Goal: Information Seeking & Learning: Learn about a topic

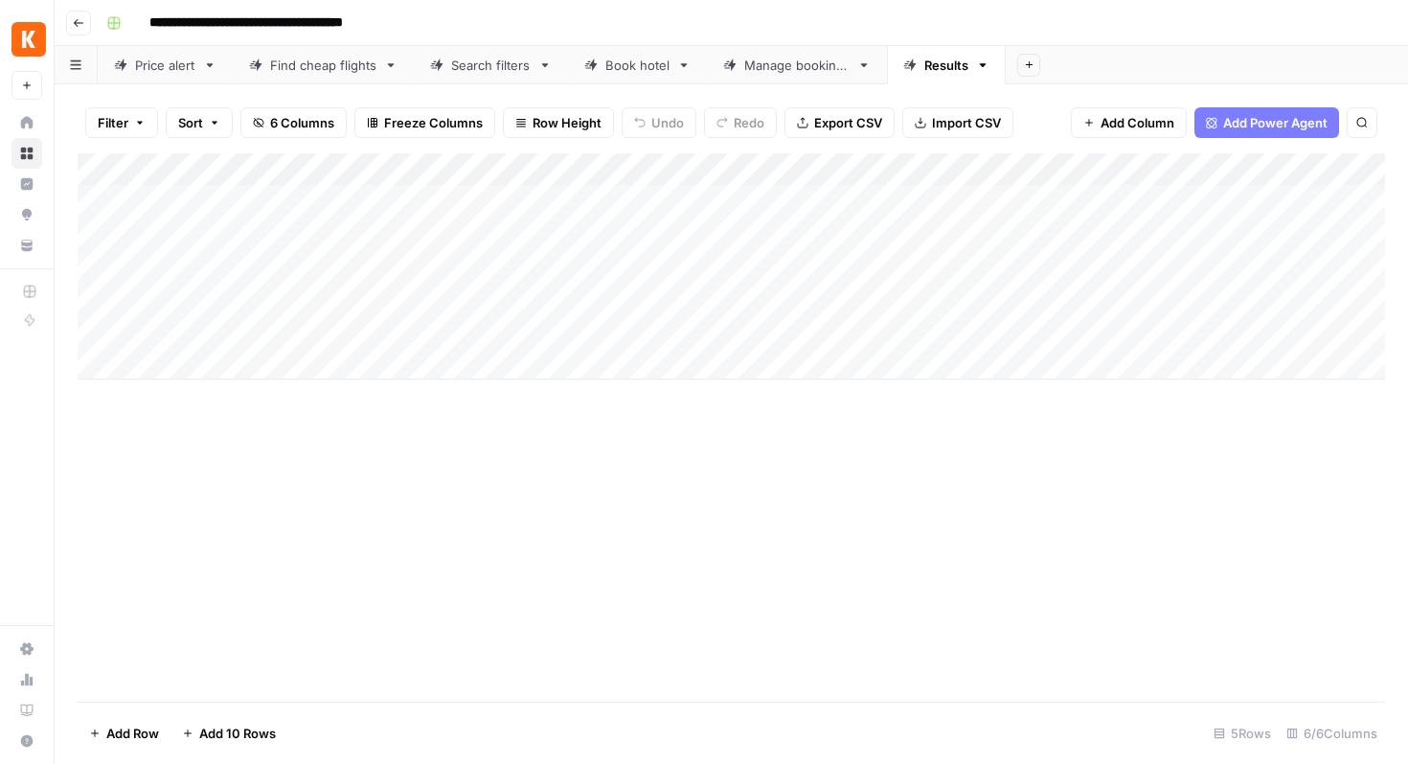
click at [454, 77] on link "Search filters" at bounding box center [491, 65] width 154 height 38
drag, startPoint x: 1277, startPoint y: 168, endPoint x: 1329, endPoint y: 171, distance: 51.9
click at [1329, 171] on div "Add Column" at bounding box center [1332, 282] width 106 height 259
click at [285, 116] on span "5 Columns" at bounding box center [302, 122] width 64 height 19
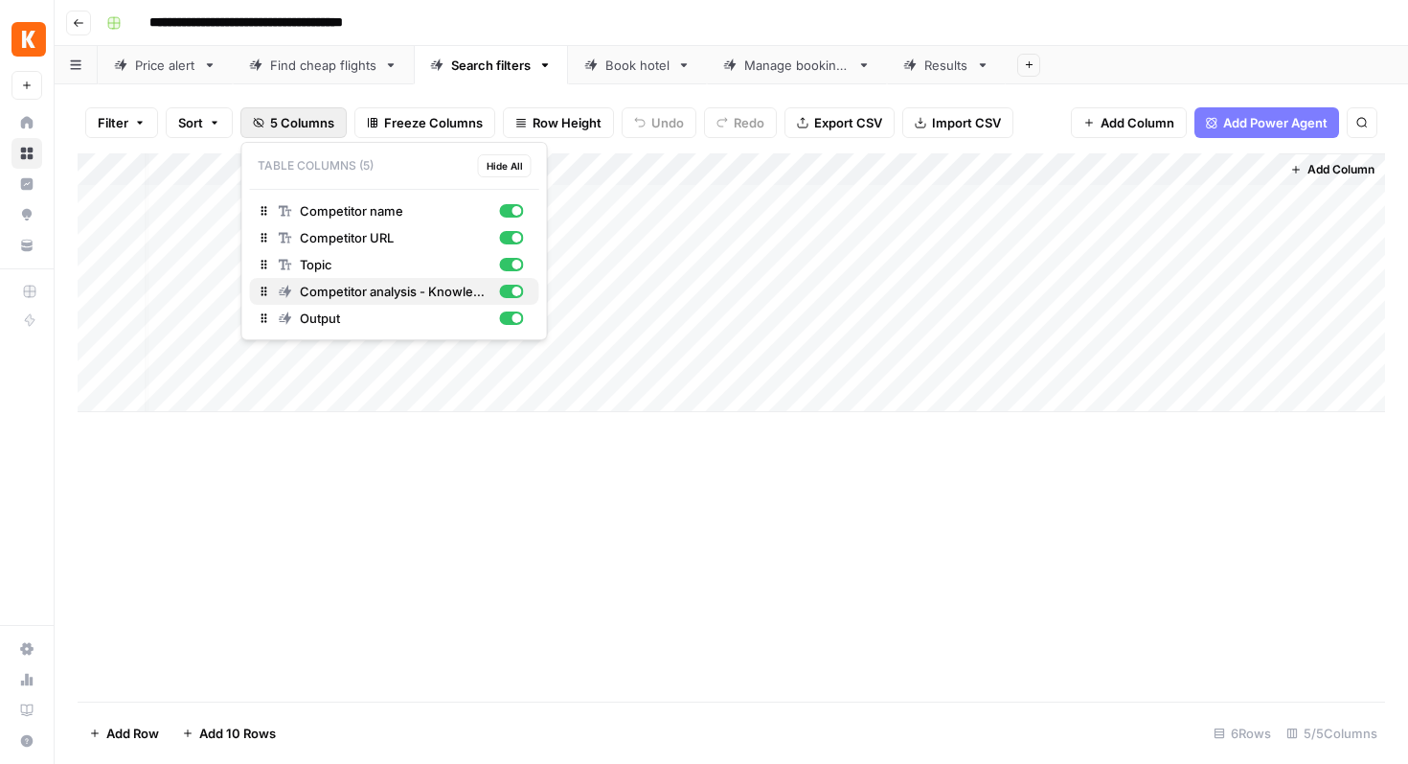
click at [408, 292] on span "Competitor analysis - Knowledge Hub" at bounding box center [396, 291] width 193 height 19
click at [802, 129] on button "Export CSV" at bounding box center [840, 122] width 110 height 31
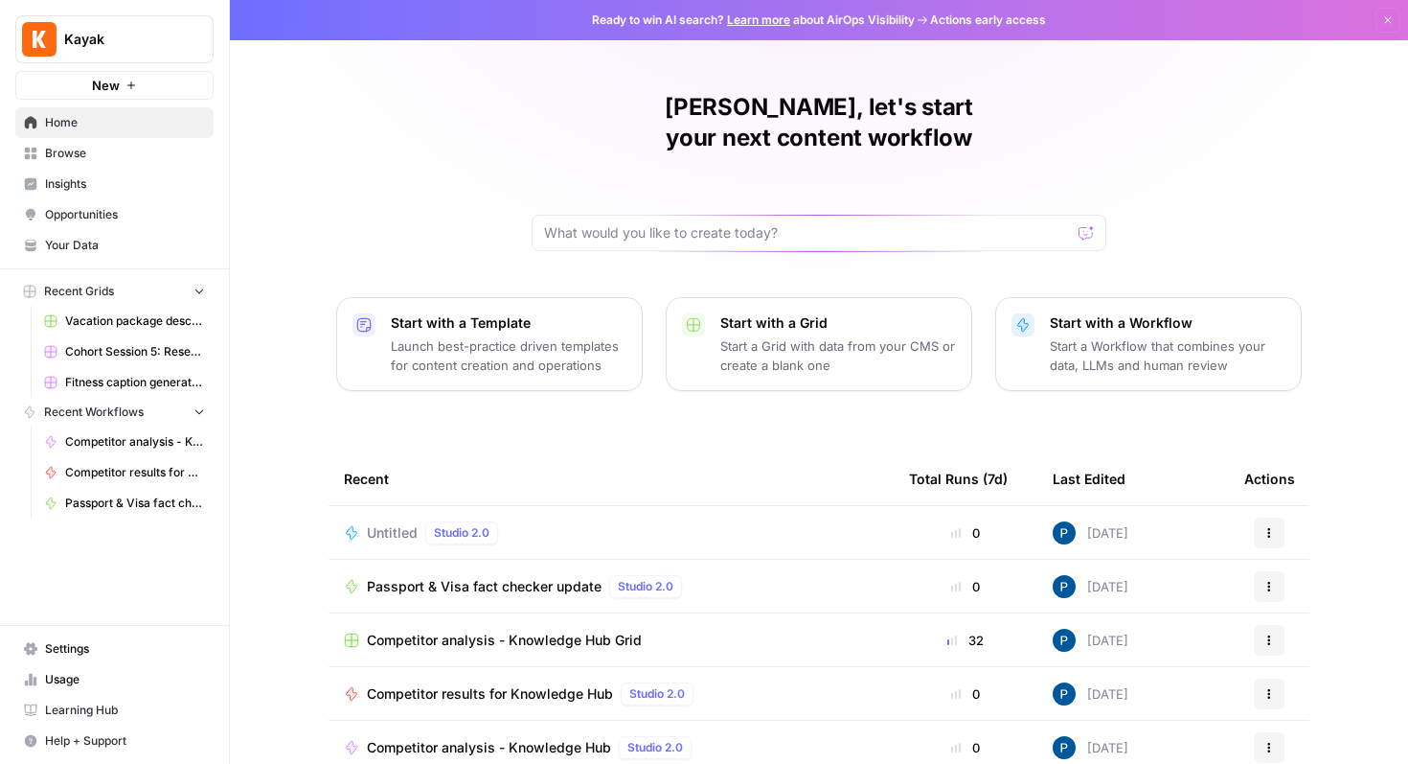
click at [86, 163] on link "Browse" at bounding box center [114, 153] width 198 height 31
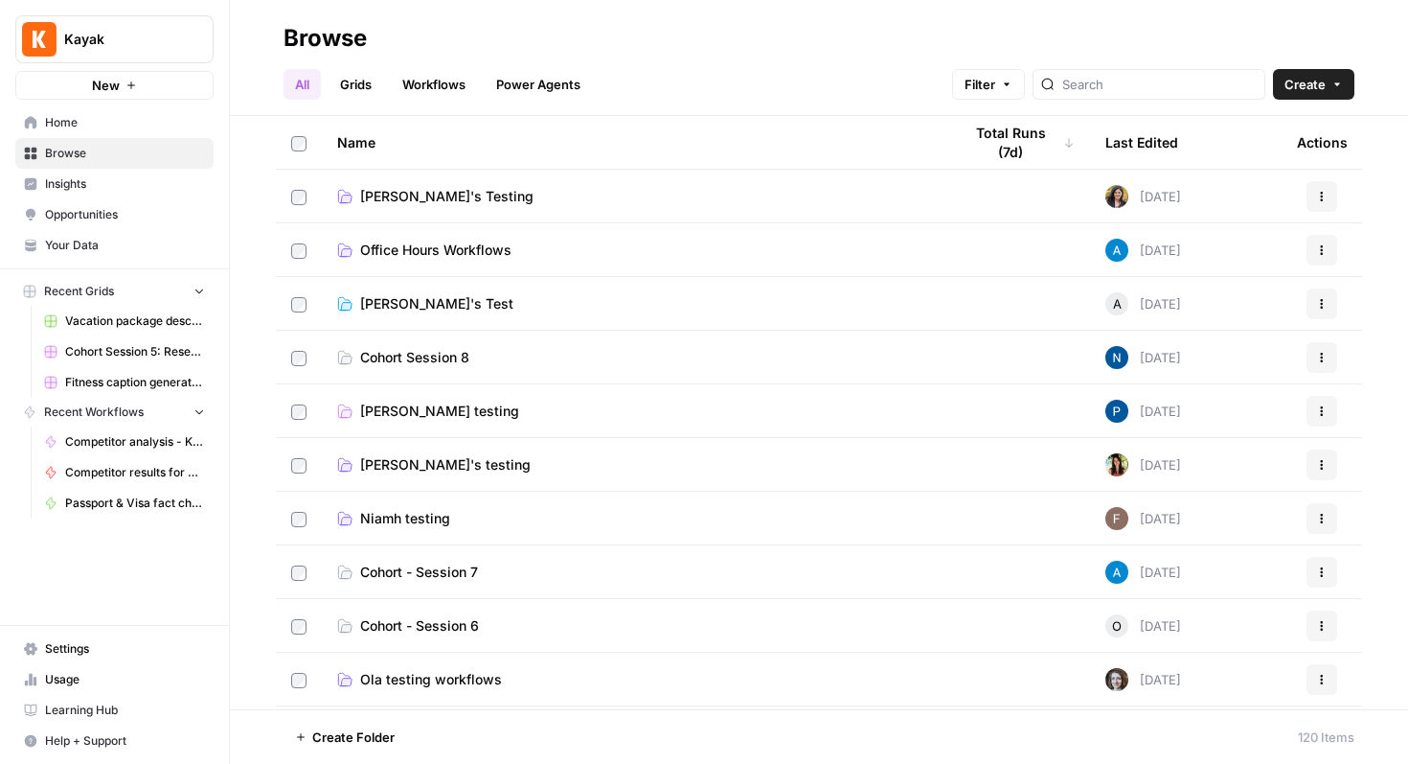
click at [427, 414] on span "Pauline testing" at bounding box center [439, 410] width 159 height 19
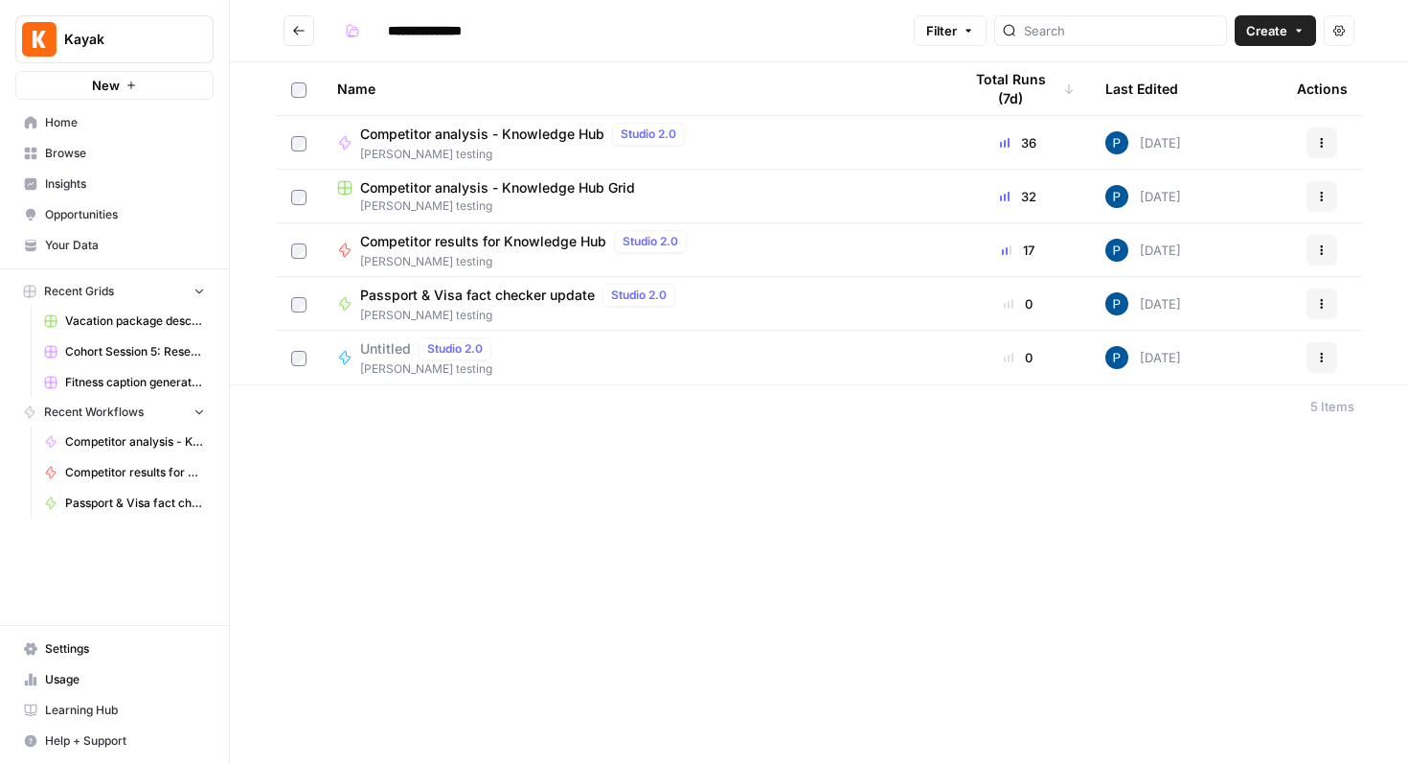
click at [488, 183] on span "Competitor analysis - Knowledge Hub Grid" at bounding box center [497, 187] width 275 height 19
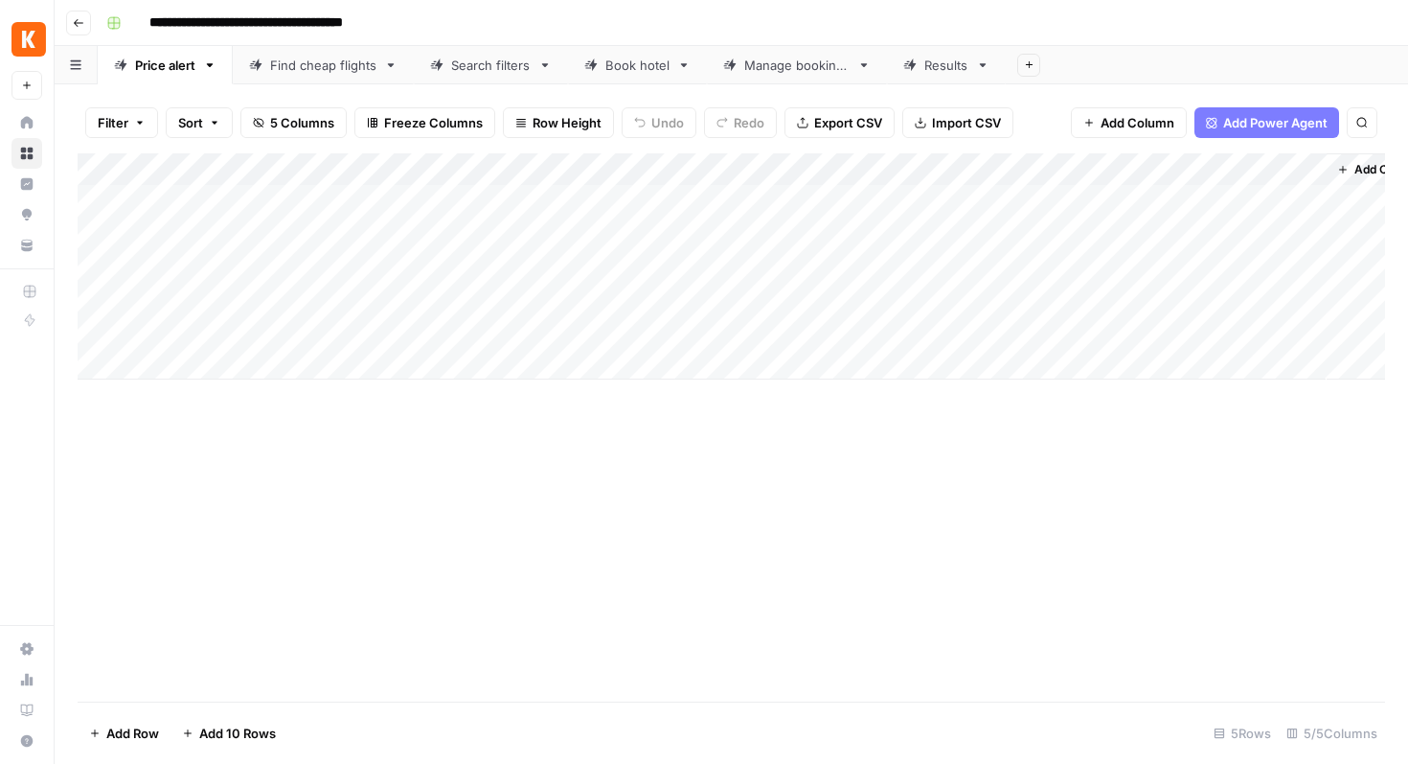
click at [481, 72] on div "Search filters" at bounding box center [491, 65] width 80 height 19
click at [845, 124] on span "Export CSV" at bounding box center [848, 122] width 68 height 19
click at [279, 111] on button "5 Columns" at bounding box center [293, 122] width 106 height 31
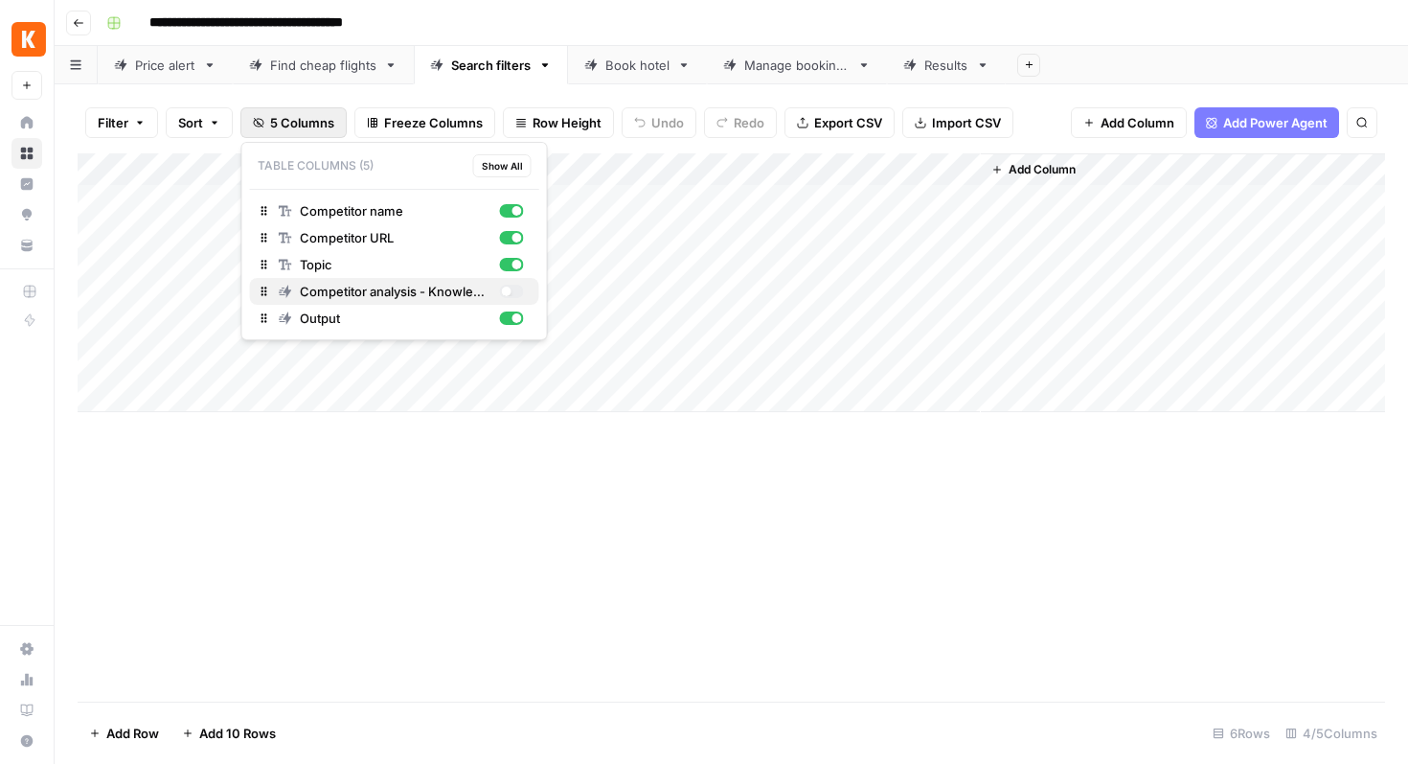
click at [415, 294] on span "Competitor analysis - Knowledge Hub" at bounding box center [396, 291] width 193 height 19
click at [651, 63] on div "Book hotel" at bounding box center [637, 65] width 64 height 19
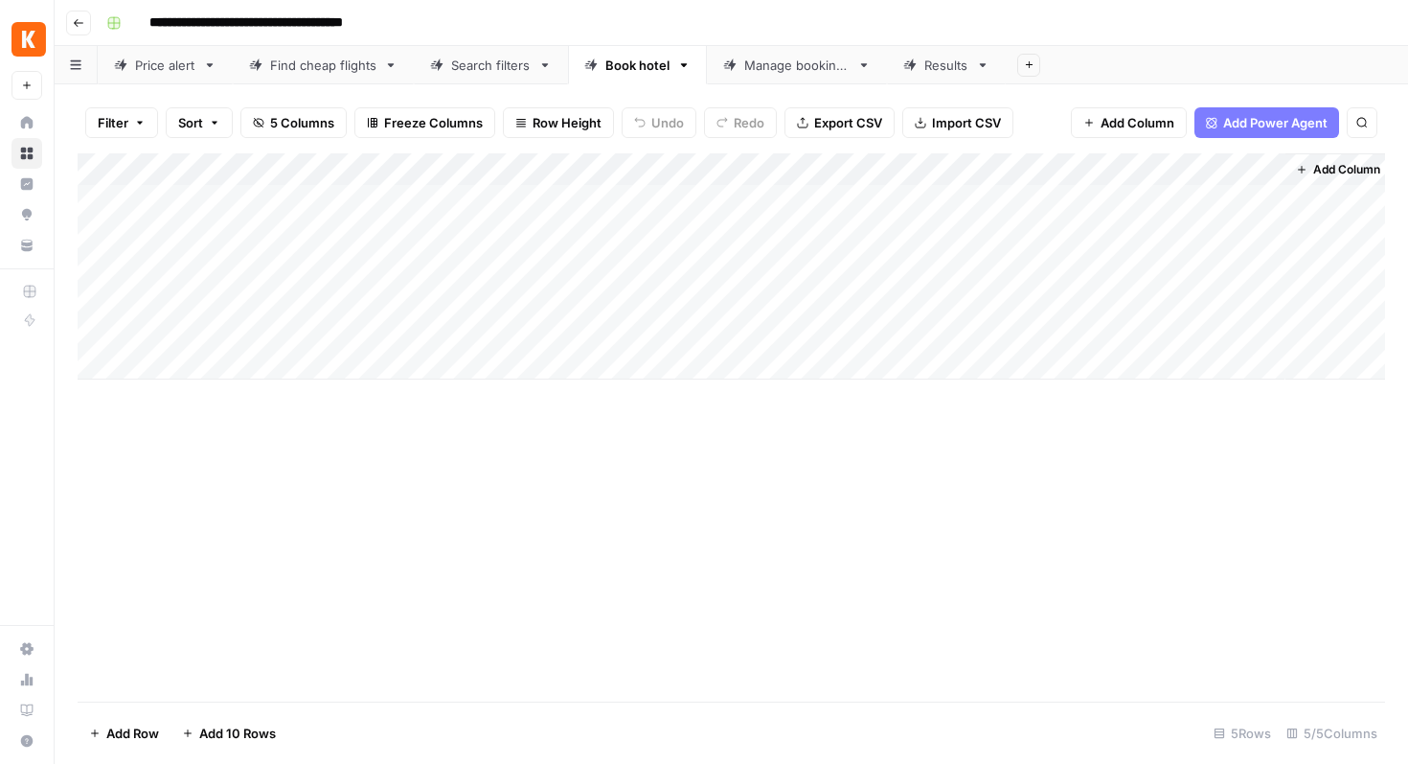
click at [291, 123] on span "5 Columns" at bounding box center [302, 122] width 64 height 19
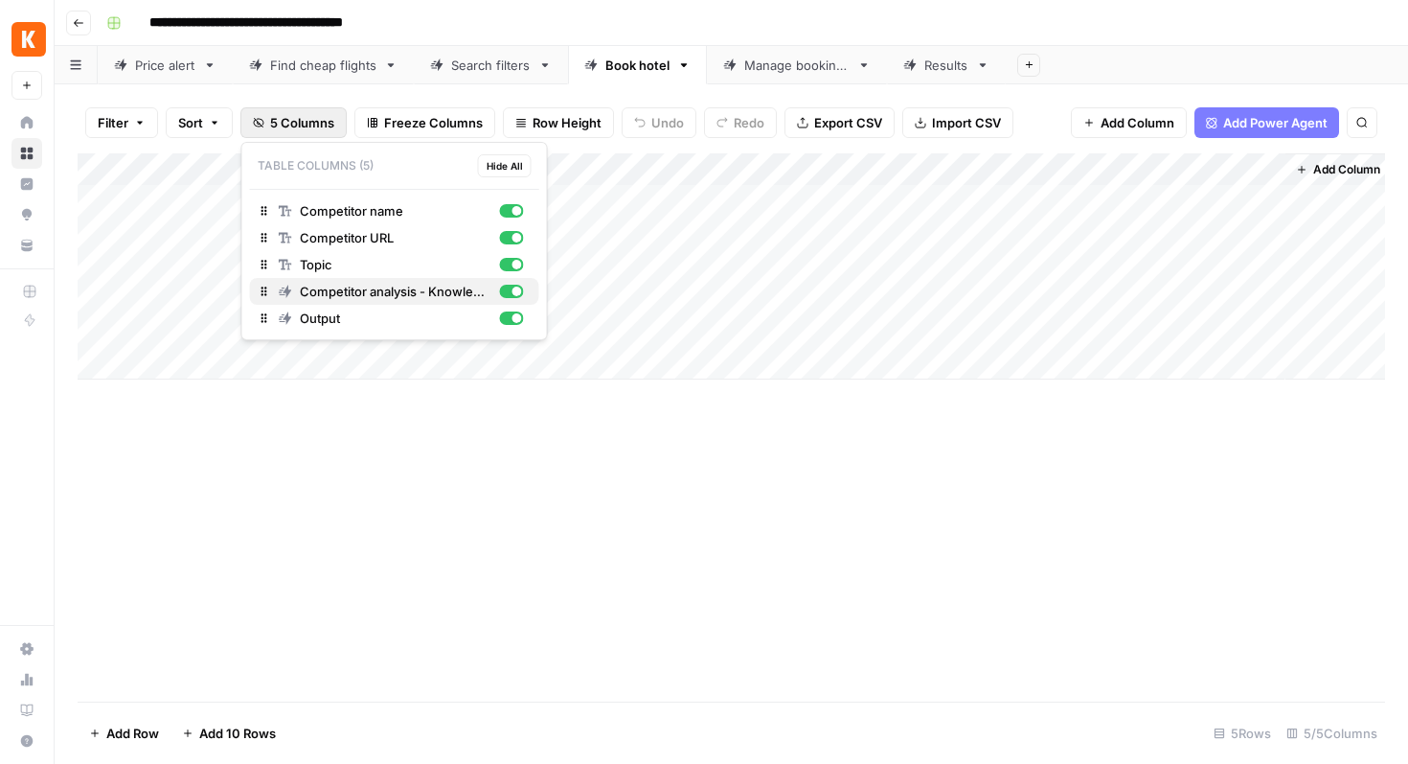
click at [347, 288] on span "Competitor analysis - Knowledge Hub" at bounding box center [396, 291] width 193 height 19
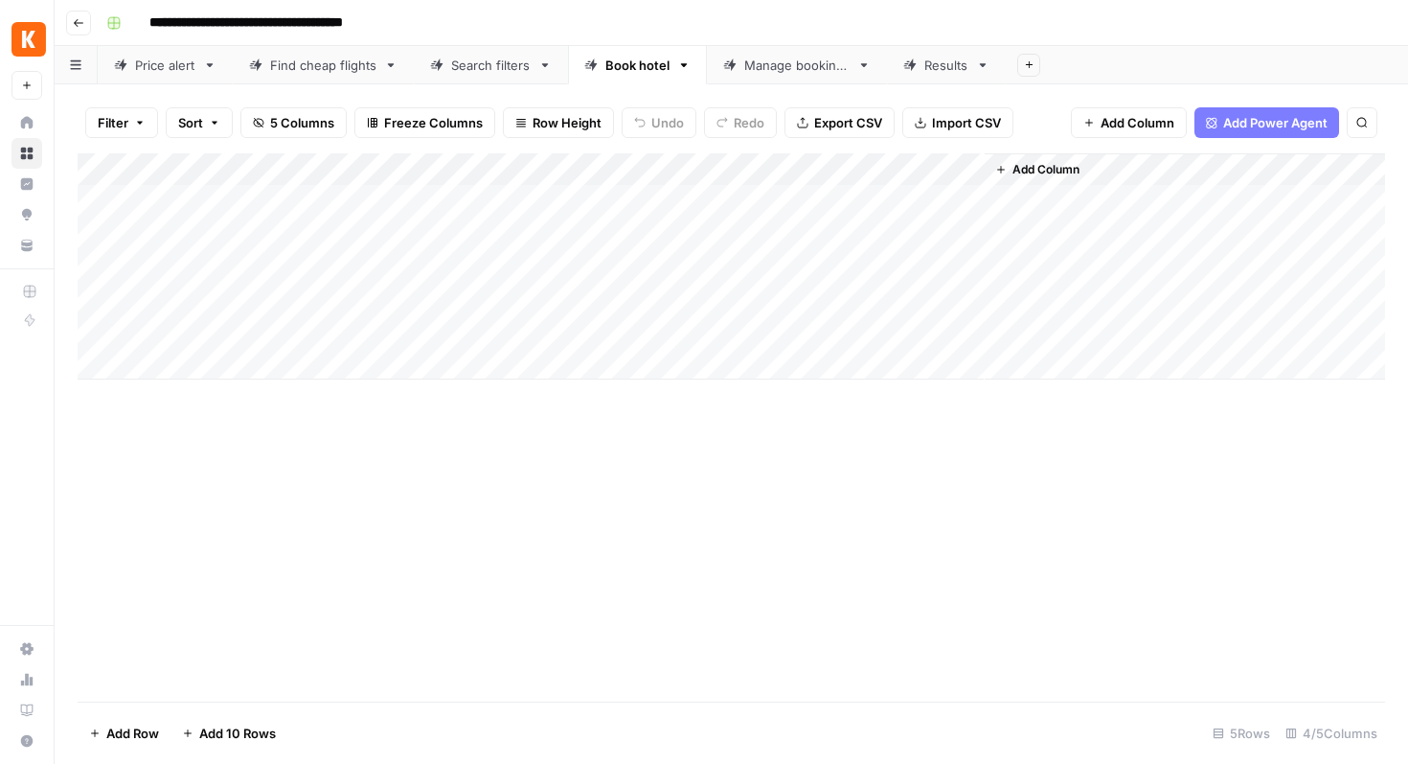
click at [855, 114] on span "Export CSV" at bounding box center [848, 122] width 68 height 19
click at [269, 118] on button "5 Columns" at bounding box center [293, 122] width 106 height 31
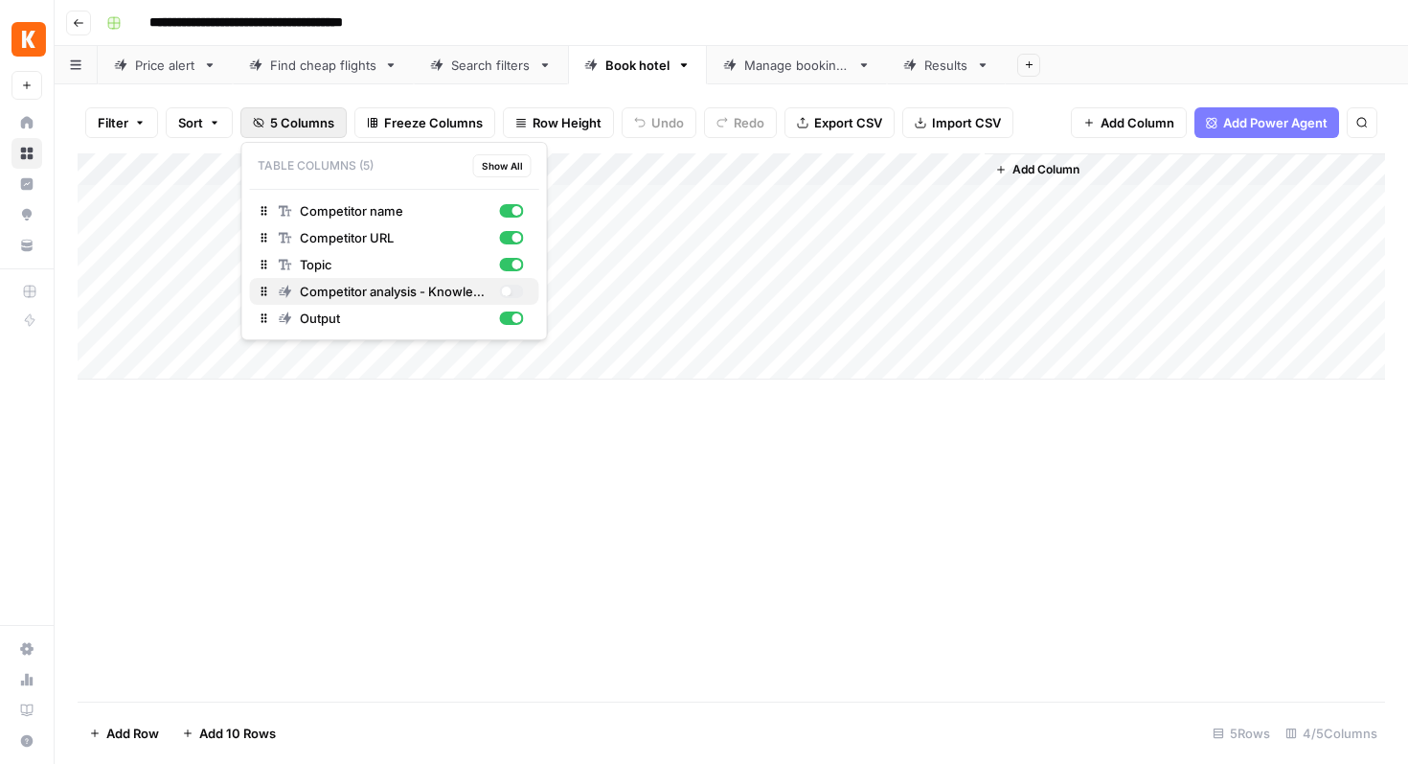
click at [355, 288] on span "Competitor analysis - Knowledge Hub" at bounding box center [396, 291] width 193 height 19
click at [165, 63] on div "Price alert" at bounding box center [165, 65] width 60 height 19
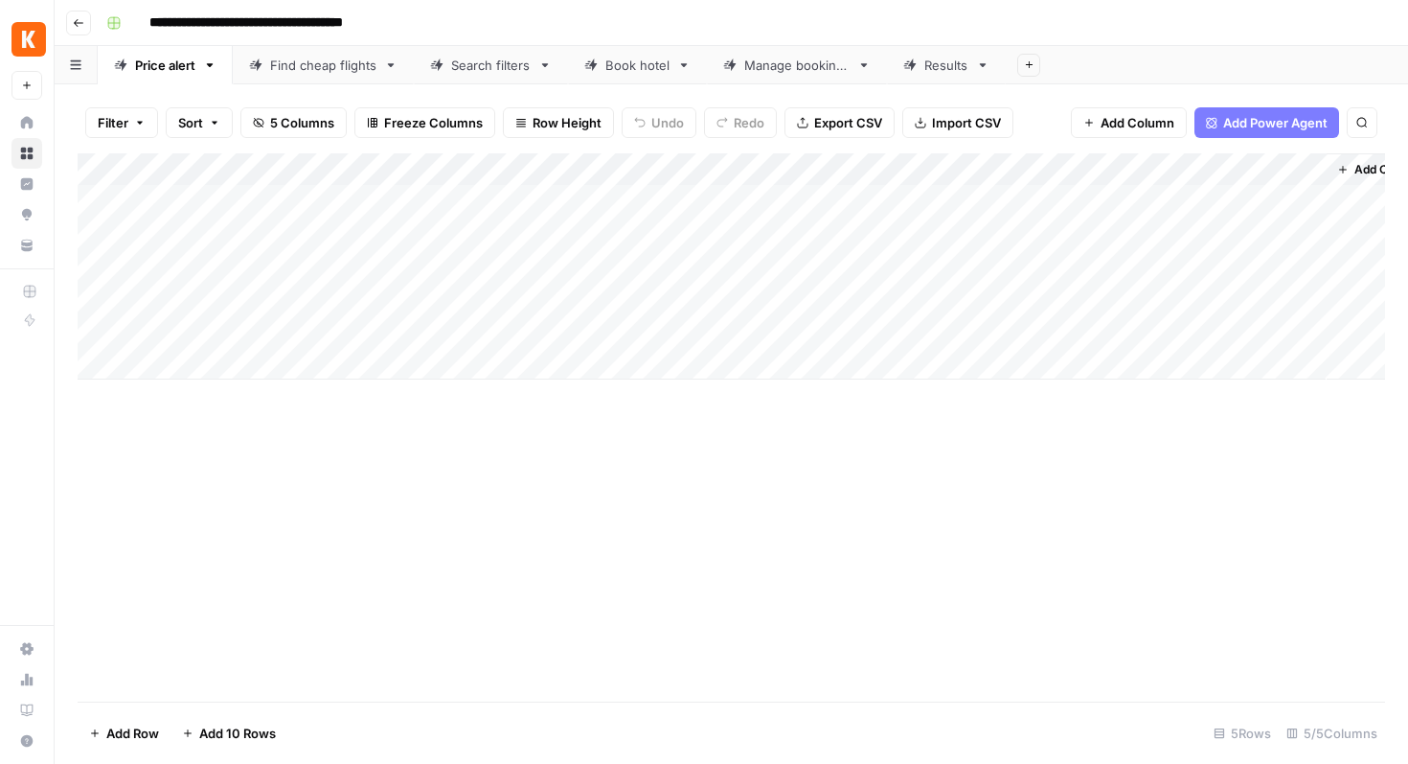
click at [296, 121] on span "5 Columns" at bounding box center [302, 122] width 64 height 19
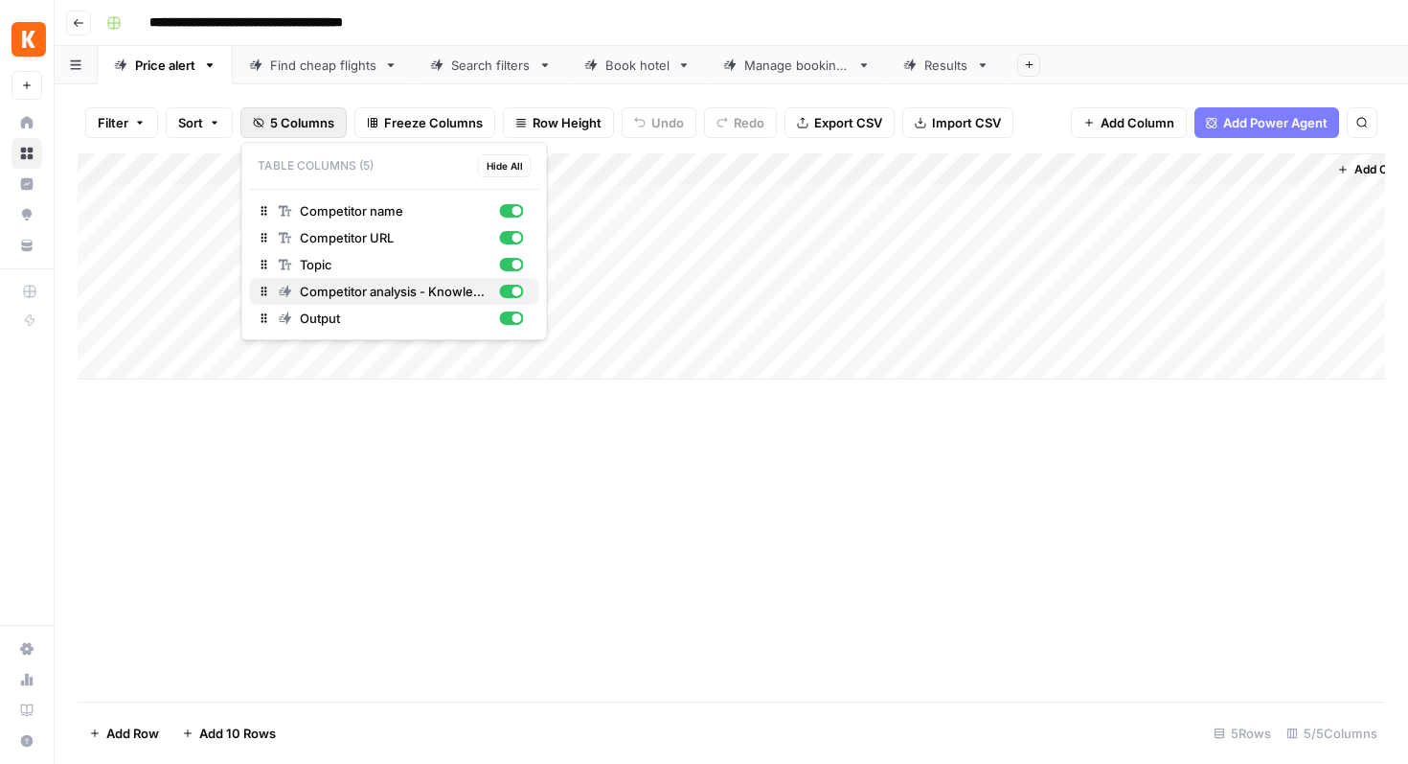
click at [322, 284] on span "Competitor analysis - Knowledge Hub" at bounding box center [396, 291] width 193 height 19
click at [832, 132] on button "Export CSV" at bounding box center [840, 122] width 110 height 31
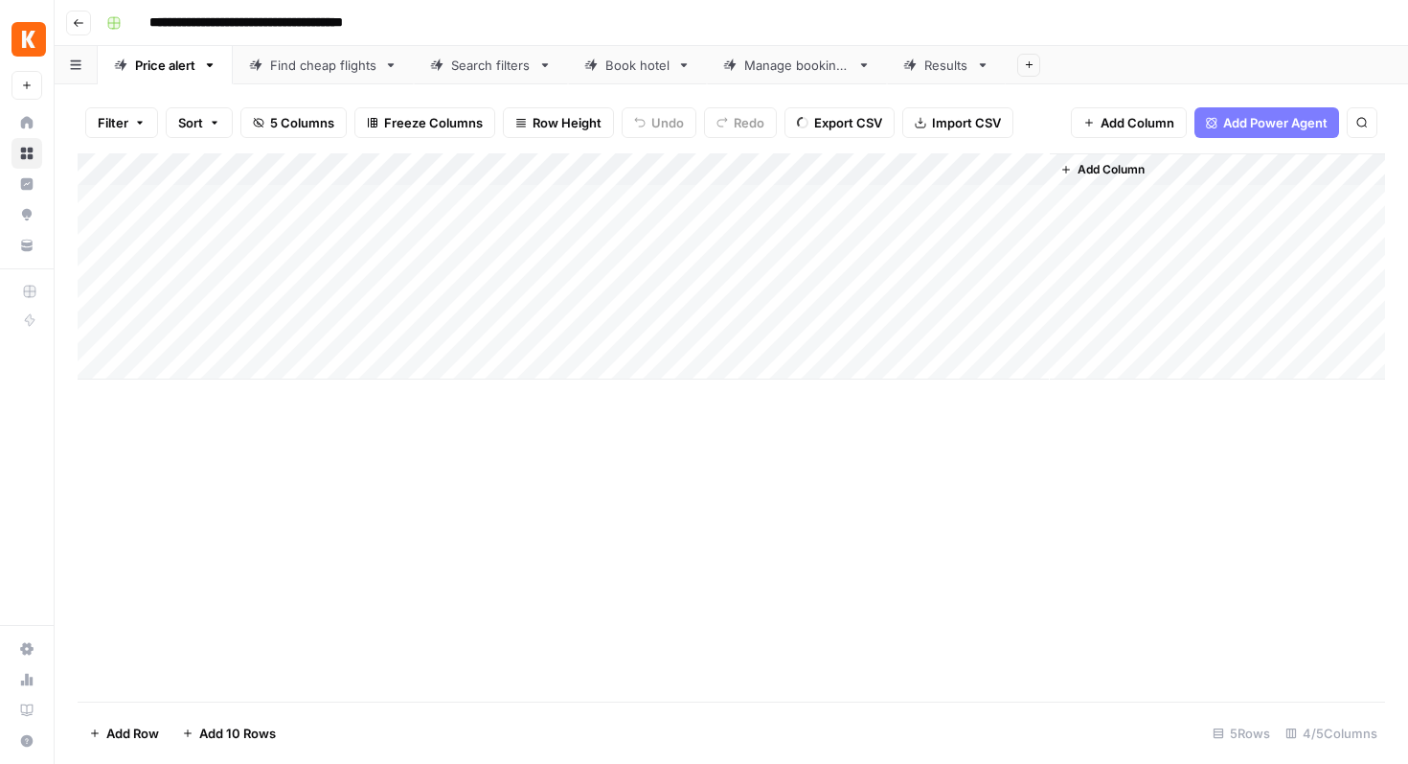
click at [775, 63] on div "Manage bookings" at bounding box center [796, 65] width 105 height 19
click at [989, 170] on div "Add Column" at bounding box center [732, 282] width 1308 height 259
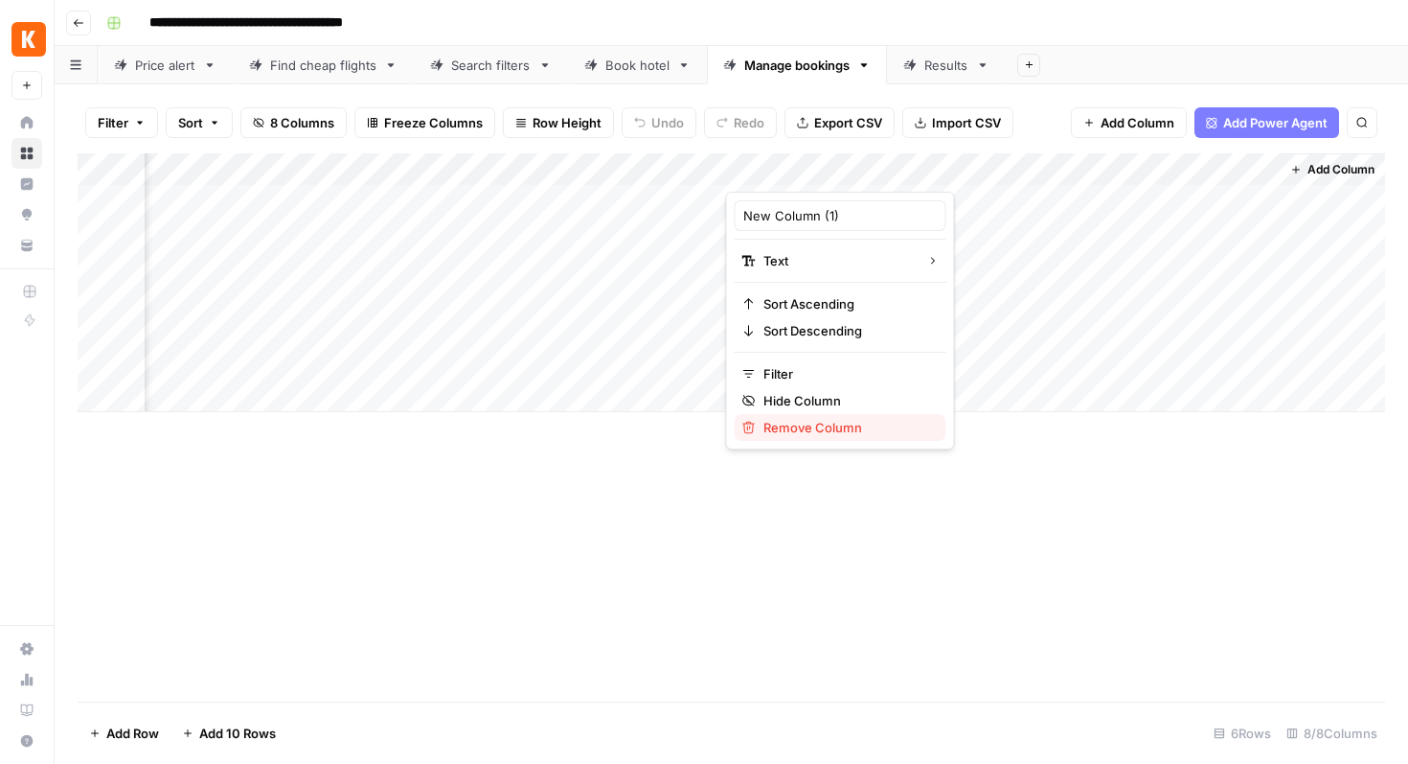
click at [783, 431] on span "Remove Column" at bounding box center [848, 427] width 168 height 19
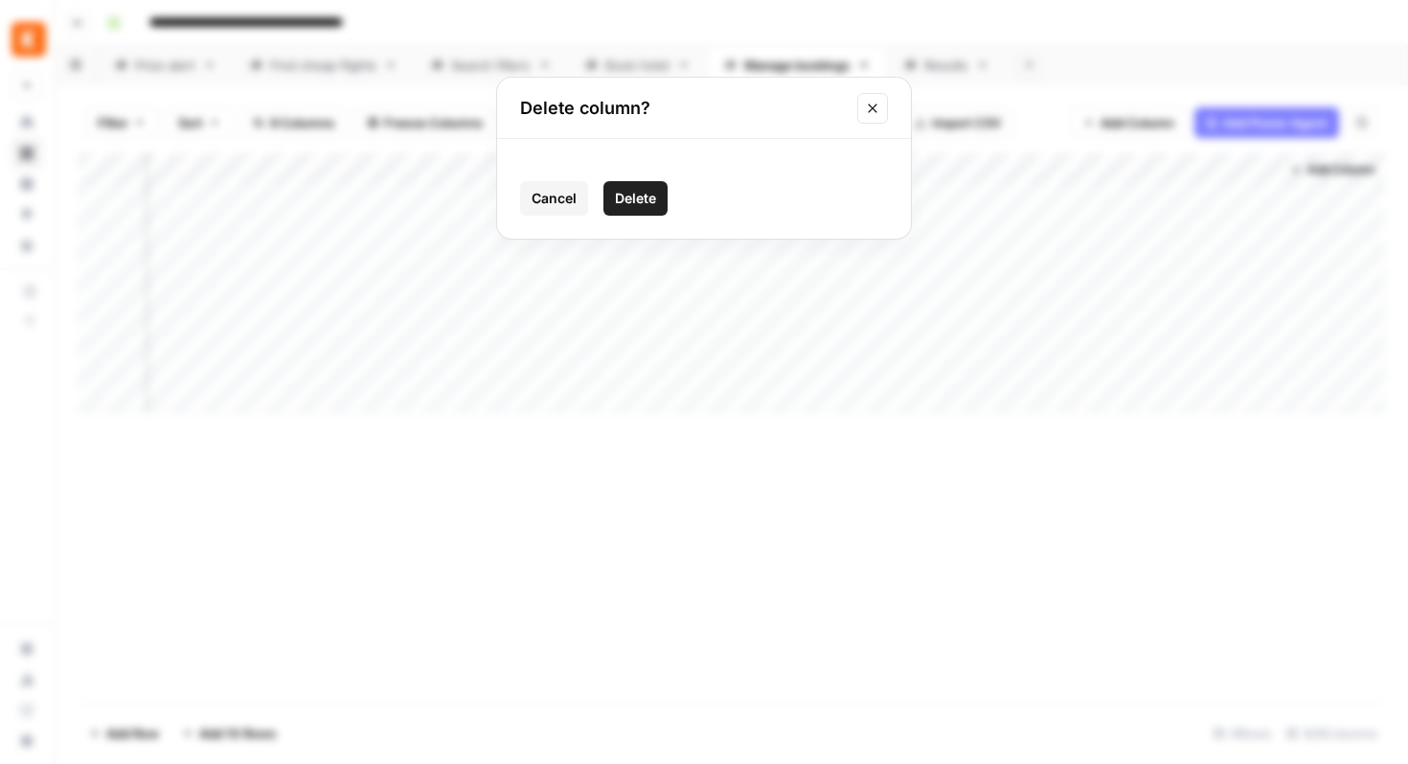
click at [659, 195] on button "Delete" at bounding box center [636, 198] width 64 height 34
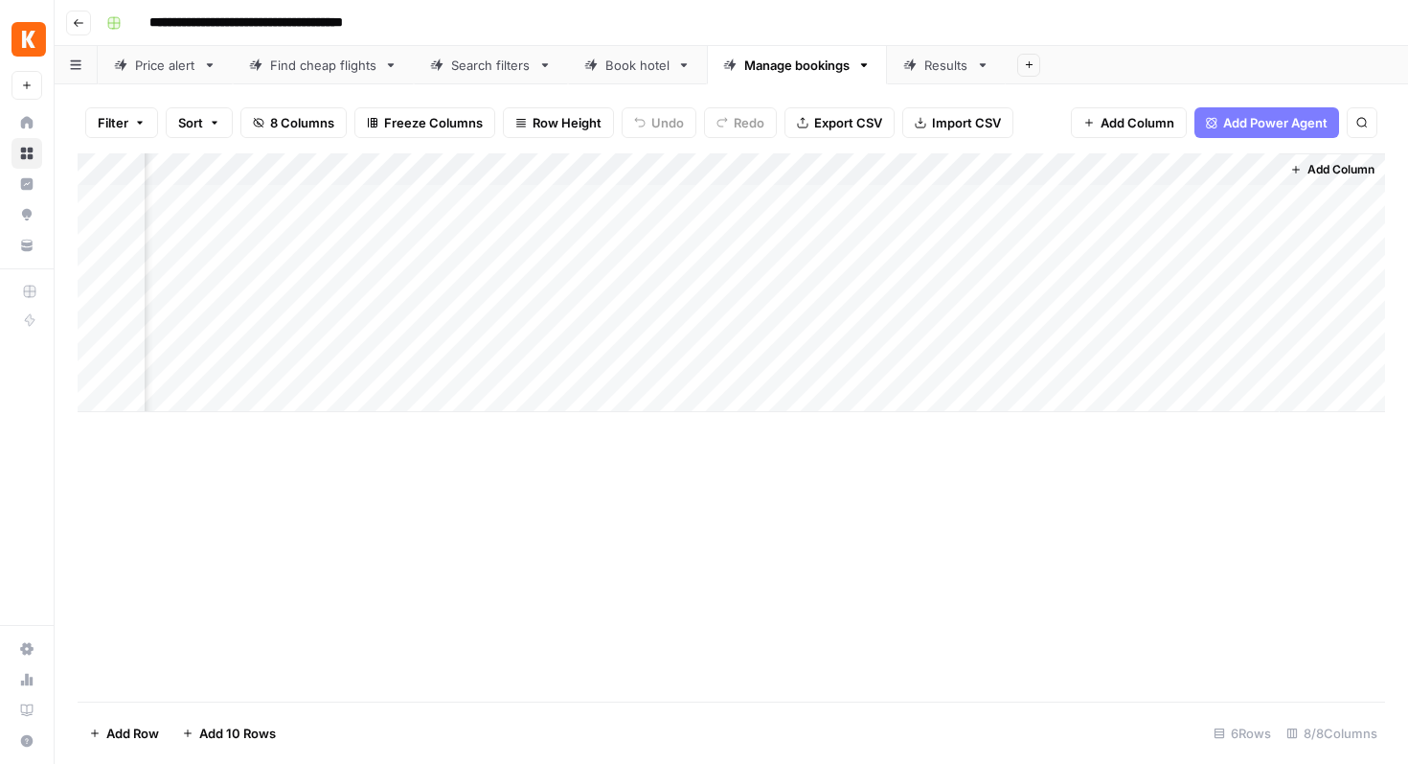
scroll to position [0, 522]
click at [989, 169] on div "Add Column" at bounding box center [732, 282] width 1308 height 259
click at [797, 426] on span "Remove Column" at bounding box center [848, 427] width 168 height 19
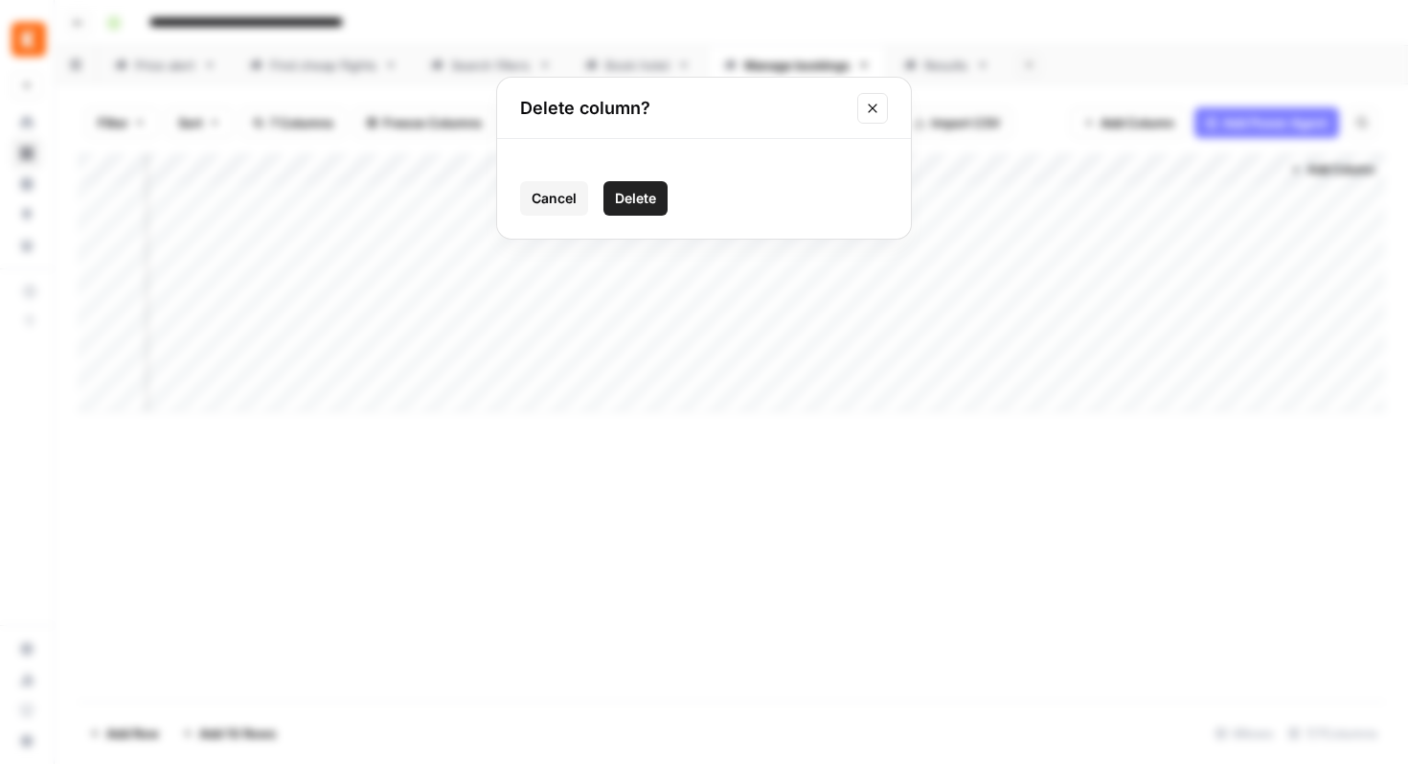
click at [665, 204] on button "Delete" at bounding box center [636, 198] width 64 height 34
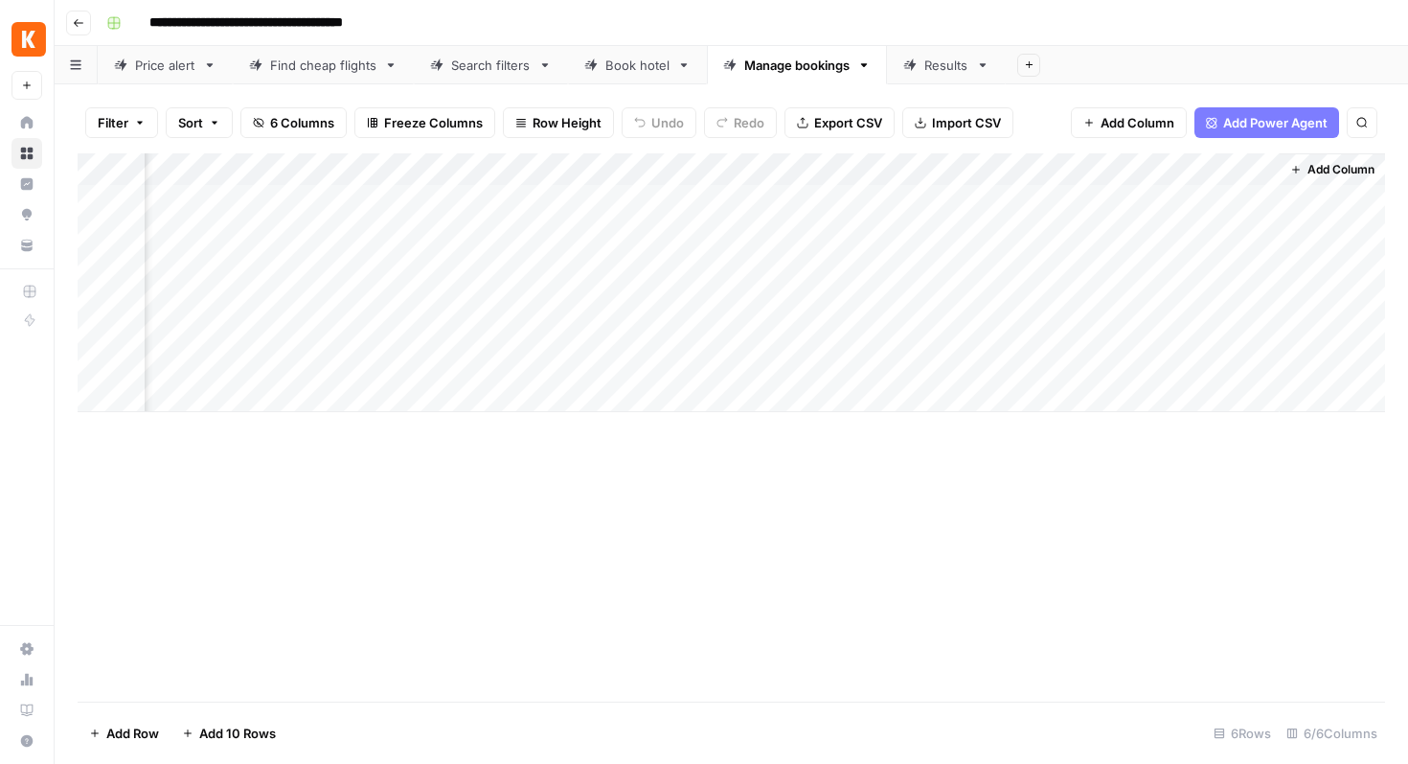
scroll to position [0, 246]
click at [1265, 168] on div "Add Column" at bounding box center [732, 282] width 1308 height 259
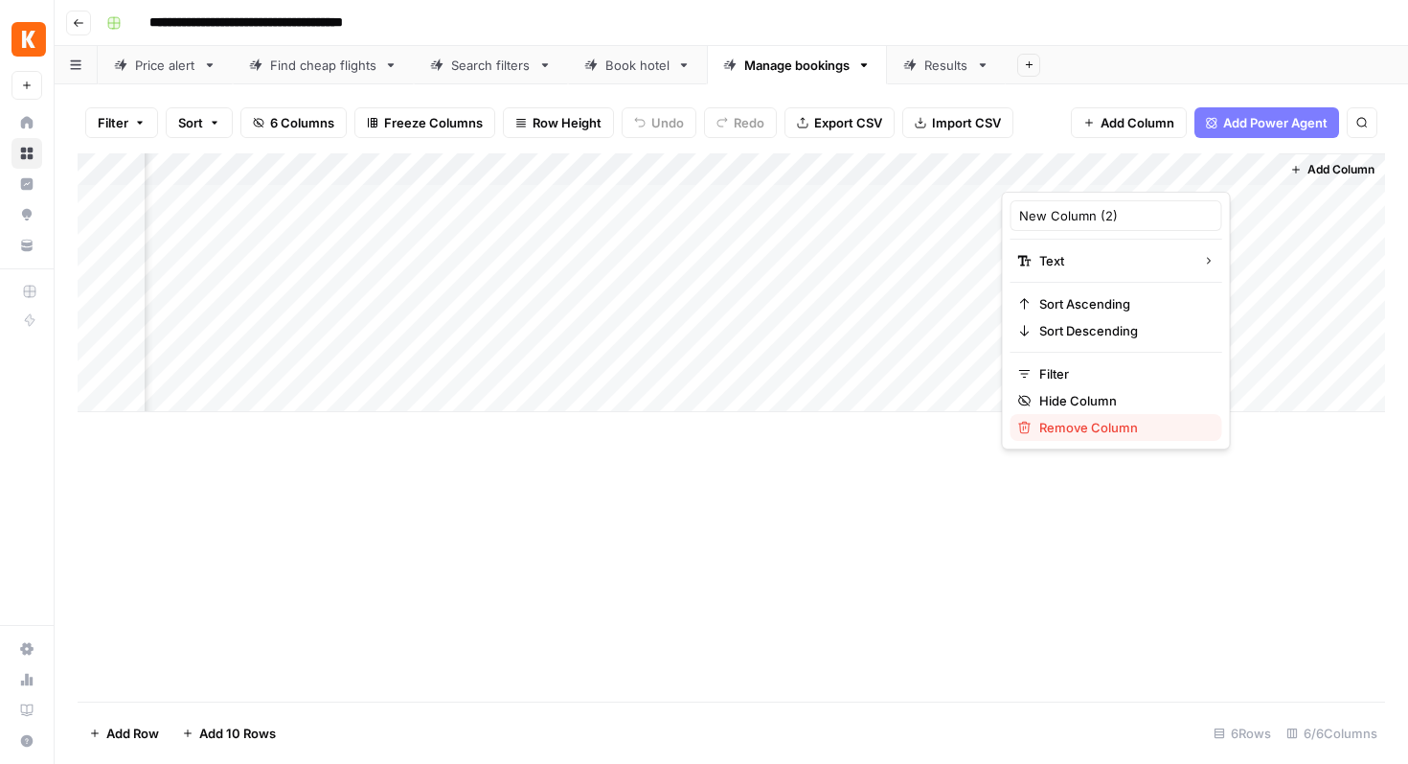
click at [1061, 426] on span "Remove Column" at bounding box center [1123, 427] width 168 height 19
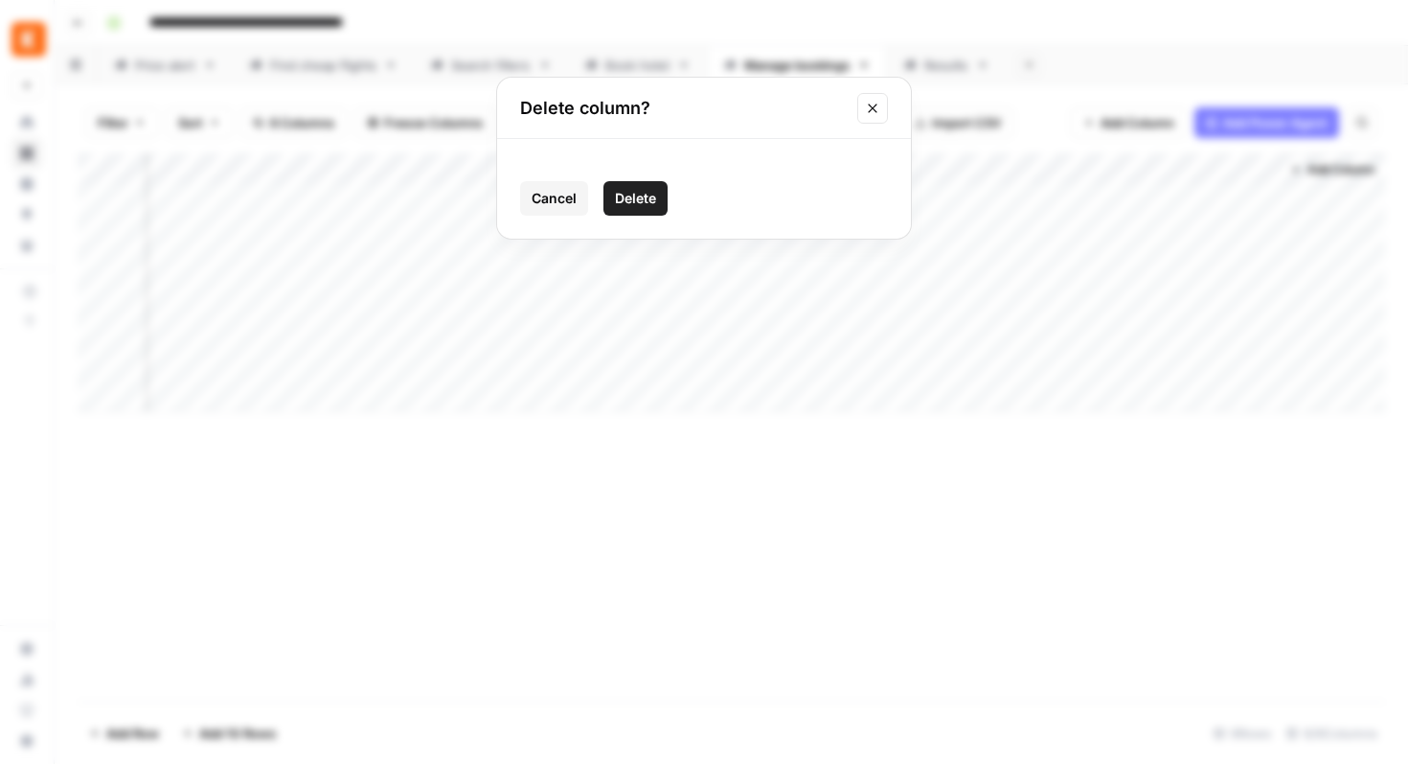
click at [650, 209] on button "Delete" at bounding box center [636, 198] width 64 height 34
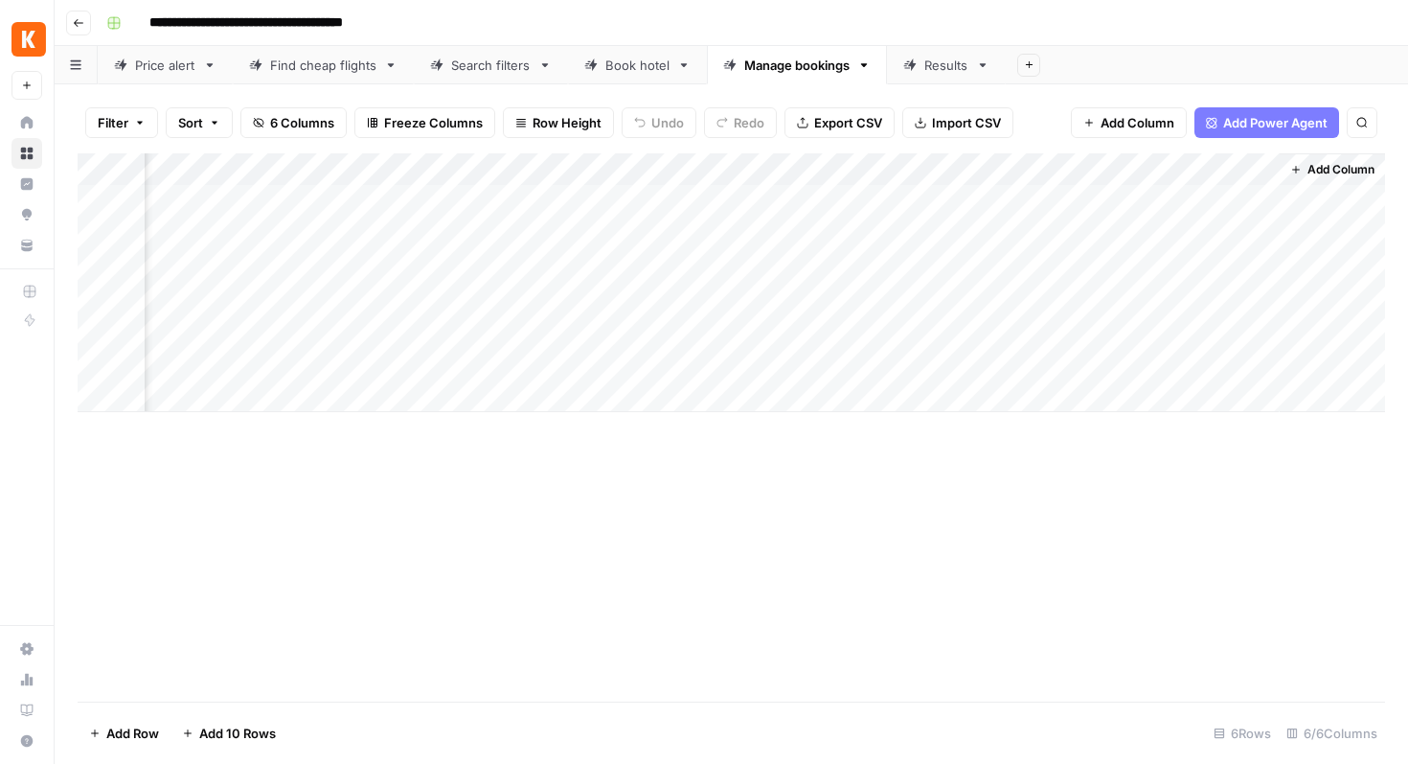
scroll to position [0, 0]
click at [330, 126] on span "5 Columns" at bounding box center [302, 122] width 64 height 19
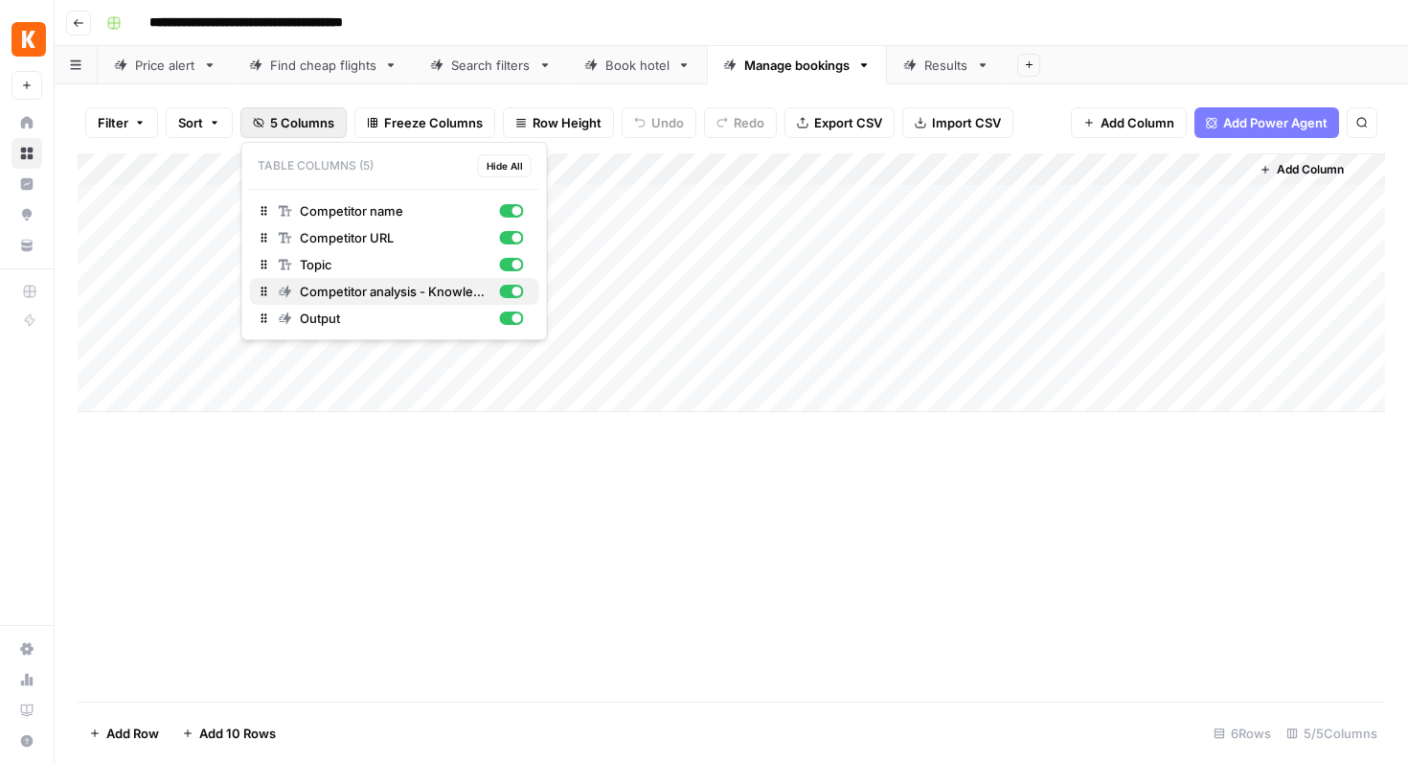
click at [328, 297] on span "Competitor analysis - Knowledge Hub" at bounding box center [396, 291] width 193 height 19
click at [829, 122] on span "Export CSV" at bounding box center [848, 122] width 68 height 19
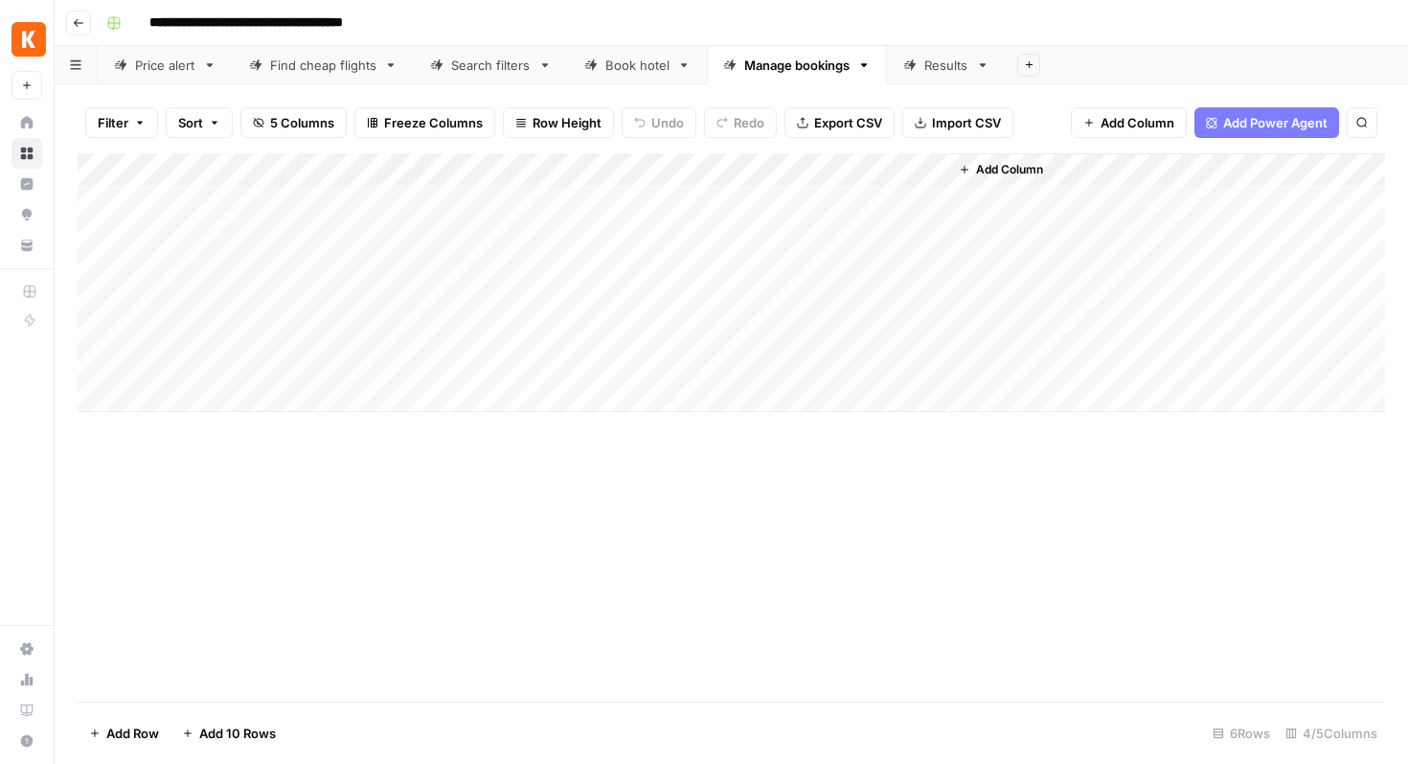
click at [190, 75] on link "Price alert" at bounding box center [165, 65] width 135 height 38
click at [837, 121] on span "Export CSV" at bounding box center [848, 122] width 68 height 19
click at [792, 65] on div "Manage bookings" at bounding box center [796, 65] width 105 height 19
click at [304, 114] on span "5 Columns" at bounding box center [302, 122] width 64 height 19
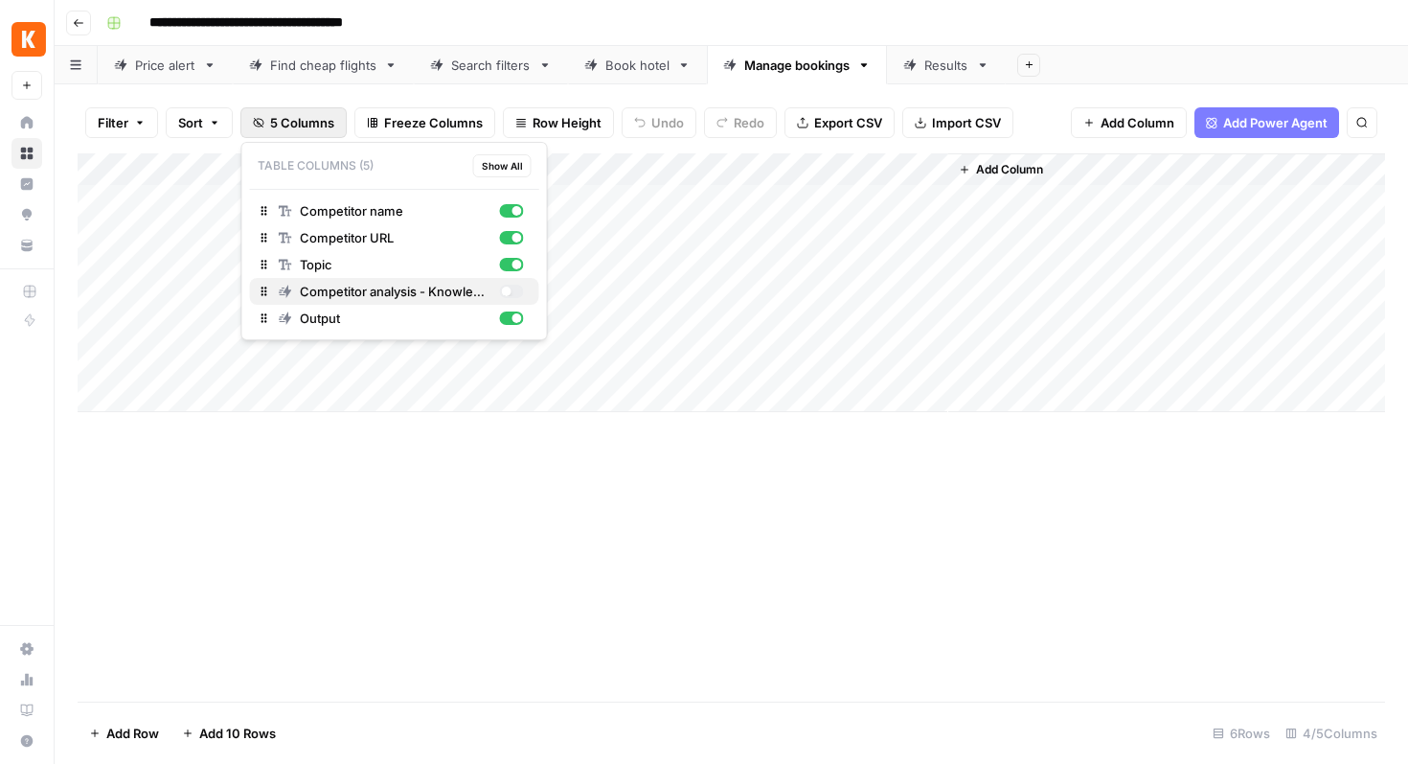
click at [351, 296] on span "Competitor analysis - Knowledge Hub" at bounding box center [396, 291] width 193 height 19
click at [618, 65] on div "Book hotel" at bounding box center [637, 65] width 64 height 19
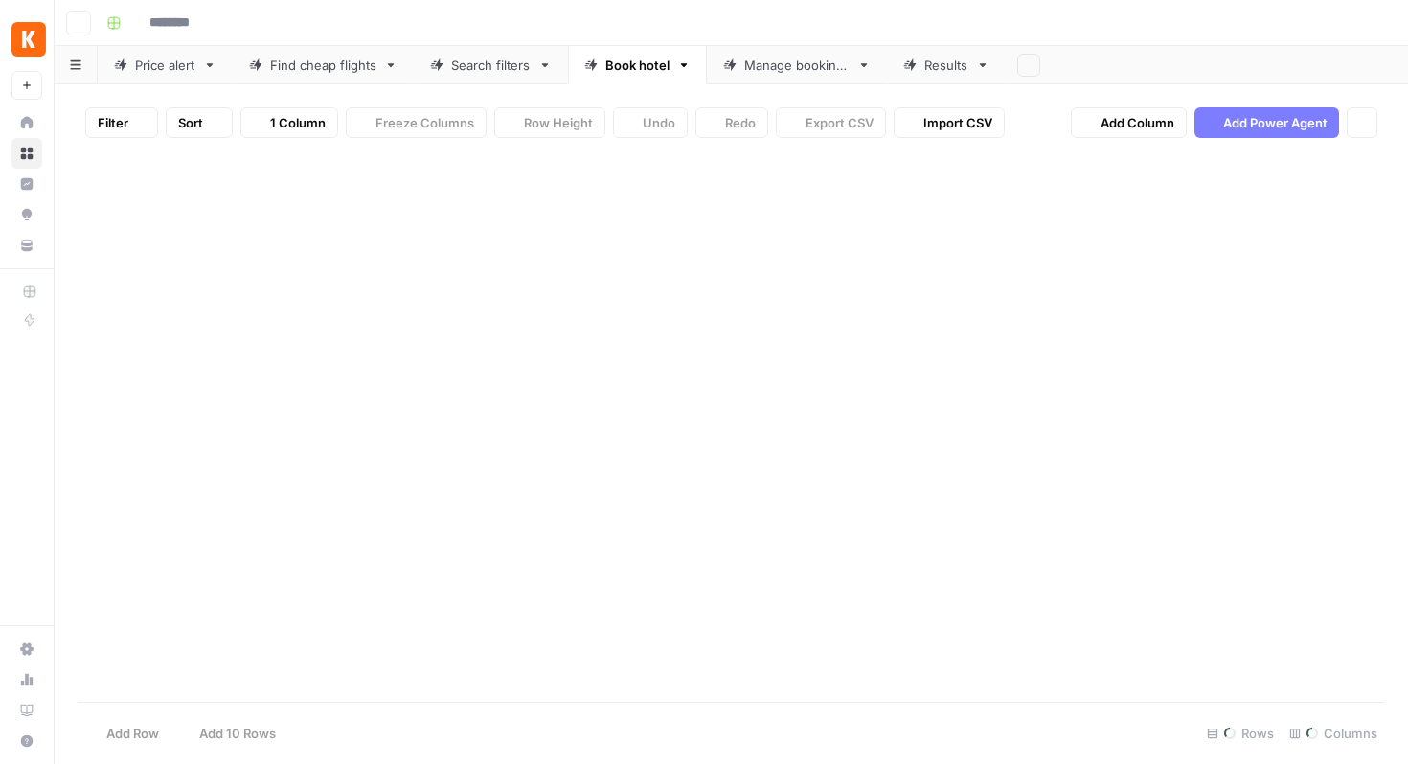
type input "**********"
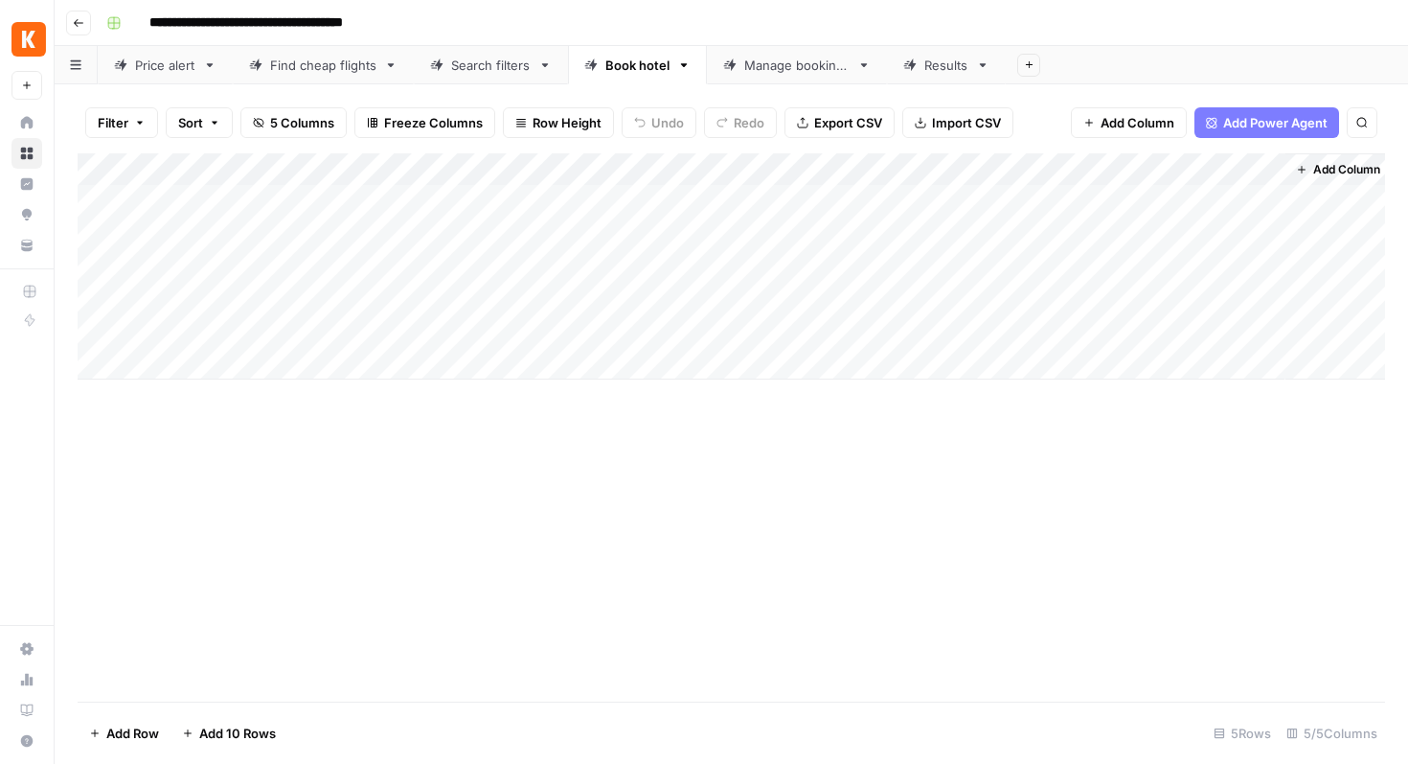
click at [506, 67] on div "Search filters" at bounding box center [491, 65] width 80 height 19
click at [319, 72] on div "Find cheap flights" at bounding box center [323, 65] width 106 height 19
